Goal: Navigation & Orientation: Find specific page/section

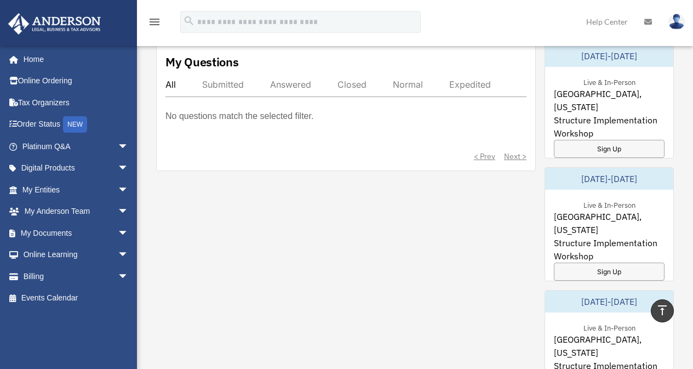
scroll to position [603, 0]
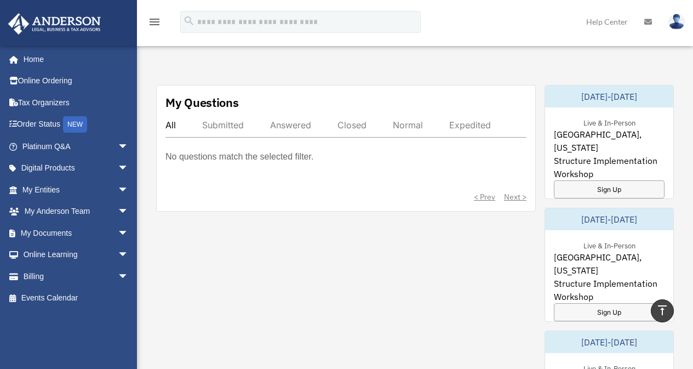
click at [228, 156] on p "No questions match the selected filter." at bounding box center [239, 156] width 148 height 15
click at [273, 156] on p "No questions match the selected filter." at bounding box center [239, 156] width 148 height 15
click at [278, 156] on p "No questions match the selected filter." at bounding box center [239, 156] width 148 height 15
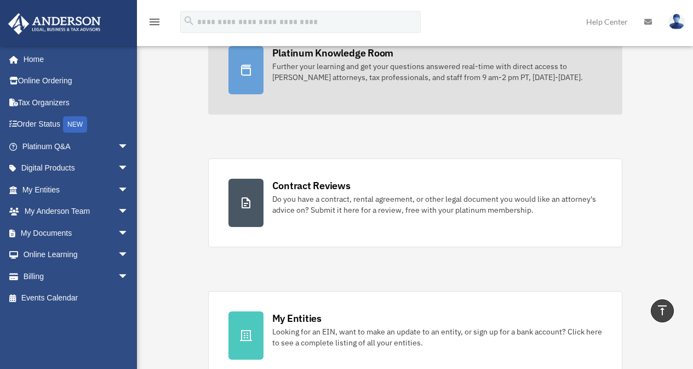
scroll to position [0, 0]
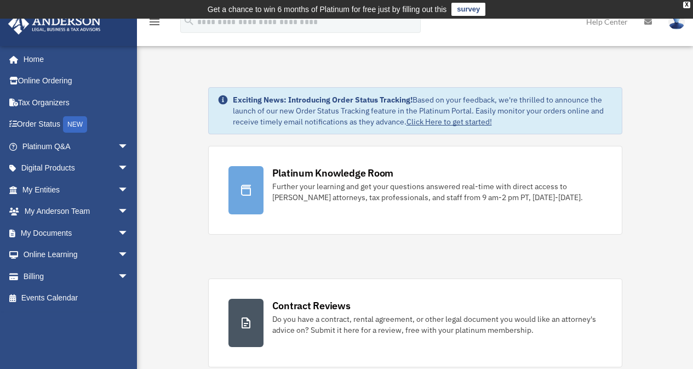
click at [31, 60] on link "Home" at bounding box center [77, 59] width 138 height 22
